Goal: Transaction & Acquisition: Book appointment/travel/reservation

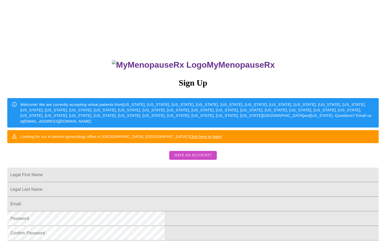
click at [185, 159] on span "Have an account?" at bounding box center [192, 155] width 37 height 7
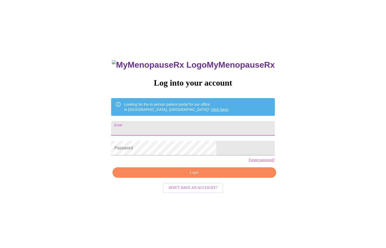
click at [173, 126] on input "Email" at bounding box center [192, 128] width 163 height 15
type input "[EMAIL_ADDRESS][DOMAIN_NAME]"
click at [175, 176] on span "Login" at bounding box center [194, 172] width 152 height 7
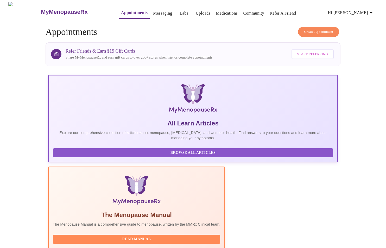
click at [324, 32] on span "Create Appointment" at bounding box center [318, 32] width 29 height 6
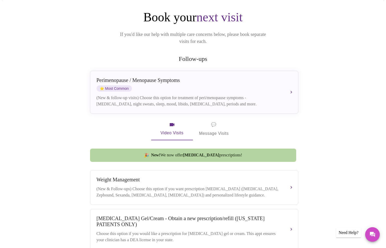
scroll to position [45, 0]
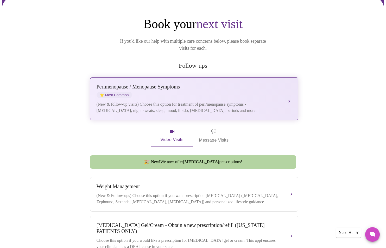
click at [246, 102] on div "(New & follow-up visits) Choose this option for treatment of peri/menopause sym…" at bounding box center [189, 107] width 185 height 12
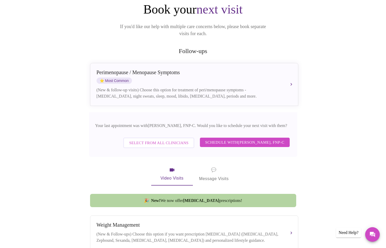
scroll to position [51, 0]
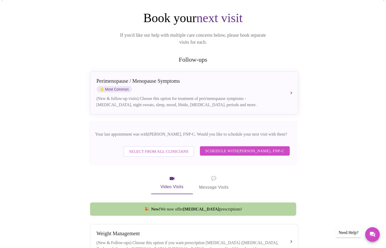
click at [238, 148] on span "Schedule with [PERSON_NAME], FNP-C" at bounding box center [244, 151] width 79 height 7
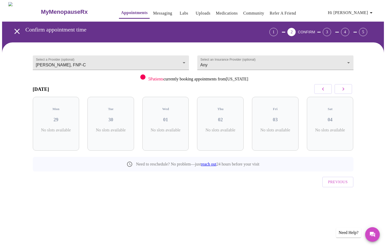
scroll to position [0, 0]
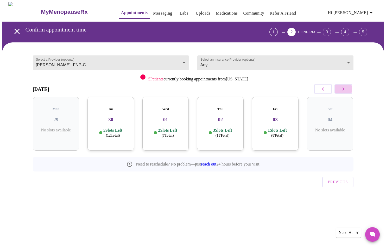
click at [343, 86] on icon "button" at bounding box center [343, 89] width 6 height 6
click at [344, 90] on icon "button" at bounding box center [343, 89] width 6 height 6
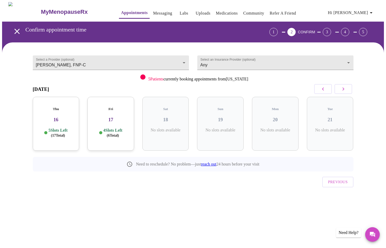
click at [344, 90] on icon "button" at bounding box center [343, 89] width 6 height 6
click at [122, 129] on p "6 Slots Left ( 18 Total)" at bounding box center [112, 133] width 19 height 10
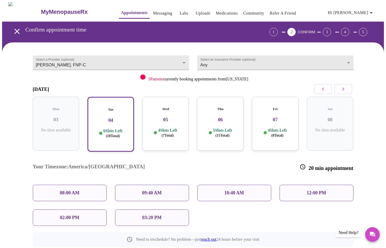
click at [221, 185] on div "10:40 AM" at bounding box center [234, 193] width 74 height 16
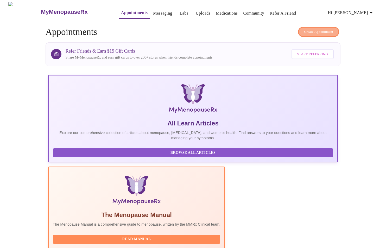
click at [318, 31] on span "Create Appointment" at bounding box center [318, 32] width 29 height 6
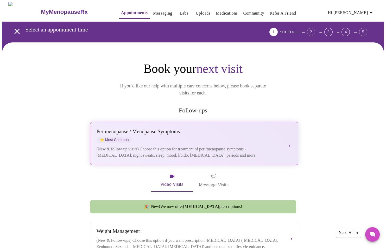
click at [186, 129] on div "Perimenopause / Menopause Symptoms" at bounding box center [189, 132] width 185 height 6
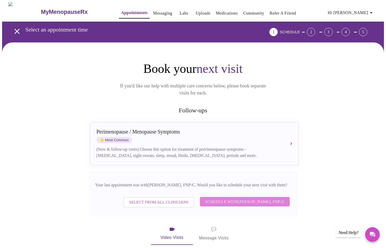
click at [212, 198] on span "Schedule with [PERSON_NAME], FNP-C" at bounding box center [244, 201] width 79 height 7
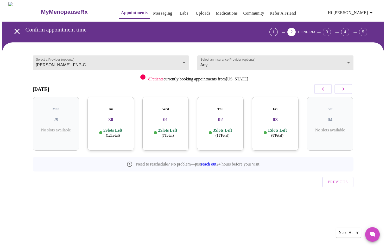
click at [340, 90] on icon "button" at bounding box center [343, 89] width 6 height 6
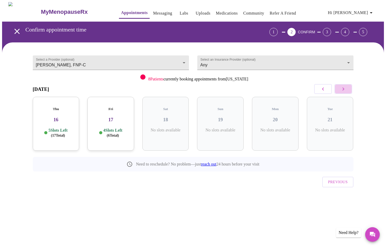
click at [340, 90] on icon "button" at bounding box center [343, 89] width 6 height 6
click at [324, 60] on body "MyMenopauseRx Appointments Messaging Labs Uploads Medications Community Refer a…" at bounding box center [193, 107] width 382 height 211
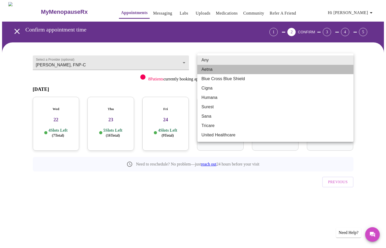
click at [309, 72] on li "Aetna" at bounding box center [275, 69] width 156 height 9
type input "Aetna"
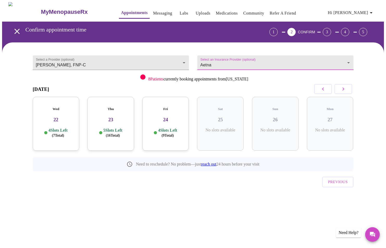
click at [313, 64] on body "MyMenopauseRx Appointments Messaging Labs Uploads Medications Community Refer a…" at bounding box center [193, 107] width 382 height 211
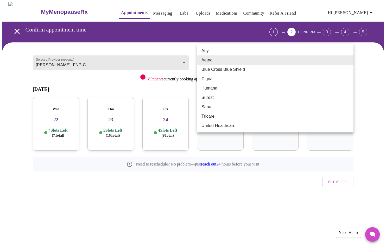
click at [313, 64] on li "Aetna" at bounding box center [275, 59] width 156 height 9
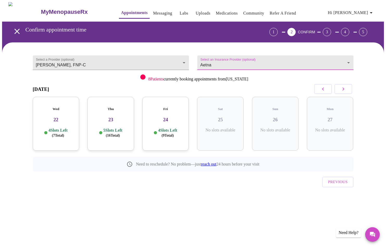
click at [346, 92] on icon "button" at bounding box center [343, 89] width 6 height 6
click at [345, 87] on icon "button" at bounding box center [343, 89] width 6 height 6
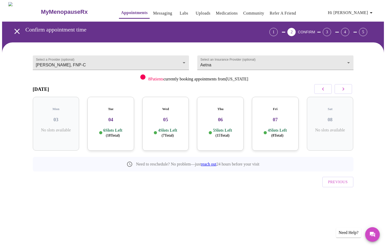
click at [169, 137] on div "Wed 05 4 Slots Left ( 7 Total)" at bounding box center [165, 124] width 47 height 54
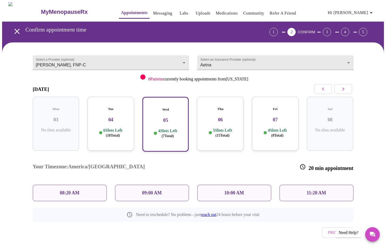
click at [212, 133] on div "Thu 06 5 Slots Left ( 15 Total)" at bounding box center [220, 124] width 47 height 54
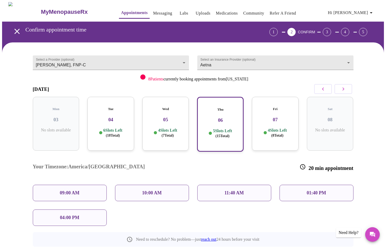
click at [256, 134] on div "Fri 07 4 Slots Left ( 8 Total)" at bounding box center [275, 124] width 47 height 54
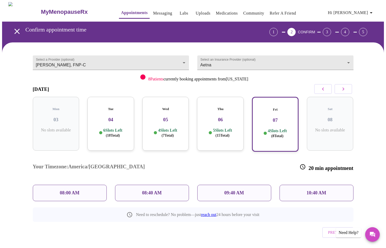
click at [121, 120] on div "Tue 04 6 Slots Left ( 18 Total)" at bounding box center [110, 124] width 47 height 54
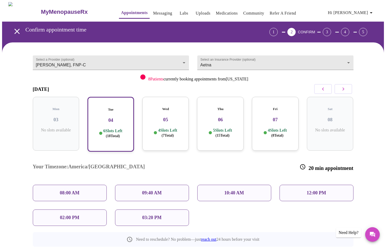
click at [89, 185] on div "08:00 AM" at bounding box center [70, 193] width 74 height 16
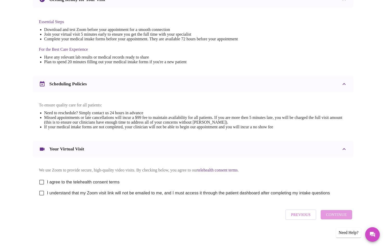
scroll to position [129, 0]
click at [40, 179] on input "I agree to the telehealth consent terms" at bounding box center [41, 182] width 11 height 11
checkbox input "true"
click at [43, 193] on input "I understand that my Zoom visit link will not be emailed to me, and I must acce…" at bounding box center [41, 193] width 11 height 11
checkbox input "true"
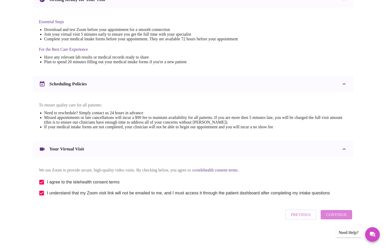
click at [340, 215] on span "Continue" at bounding box center [336, 214] width 21 height 7
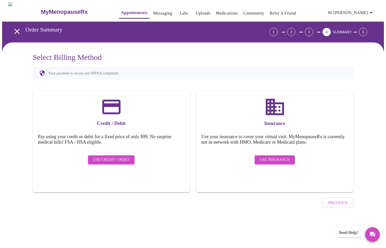
click at [269, 157] on span "Use Insurance" at bounding box center [275, 160] width 30 height 7
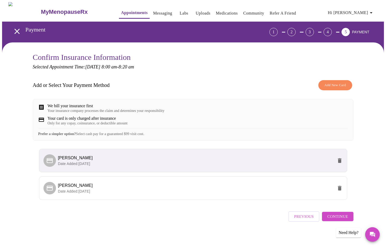
click at [196, 166] on p "Date Added: [DATE]" at bounding box center [195, 163] width 275 height 5
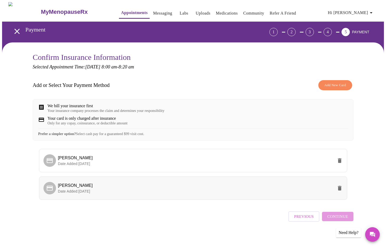
click at [174, 189] on span "[PERSON_NAME]" at bounding box center [195, 185] width 275 height 6
click at [337, 220] on span "Continue" at bounding box center [337, 216] width 21 height 7
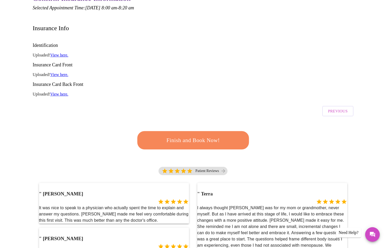
scroll to position [60, 0]
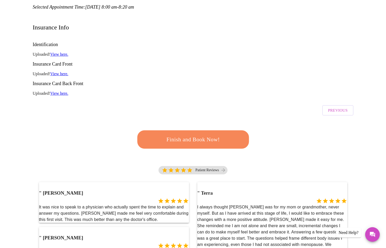
click at [214, 135] on span "Finish and Book Now!" at bounding box center [193, 140] width 96 height 10
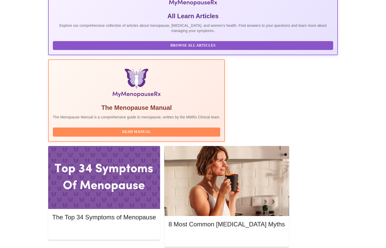
scroll to position [108, 0]
